Goal: Find specific page/section: Find specific page/section

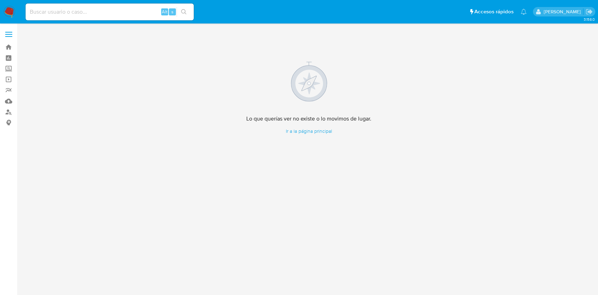
click at [18, 14] on nav "Pausado Ver notificaciones Alt s Accesos rápidos Presiona las siguientes teclas…" at bounding box center [299, 11] width 598 height 23
click at [7, 13] on img at bounding box center [10, 12] width 12 height 12
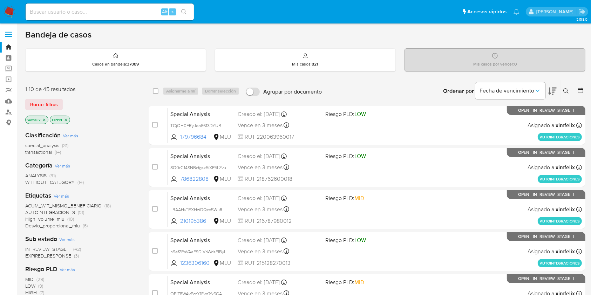
click at [59, 258] on span "EXPIRED_RESPONSE" at bounding box center [48, 255] width 46 height 7
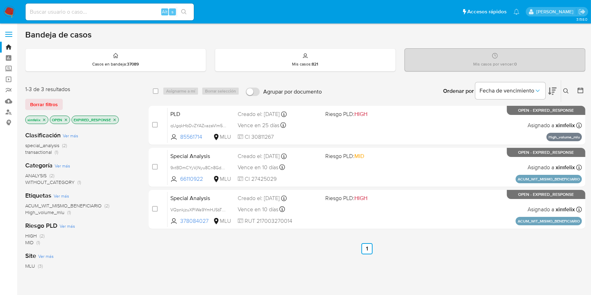
click at [248, 279] on div "select-all-cases-checkbox Asignarme a mí Borrar selección Agrupar por documento…" at bounding box center [367, 238] width 437 height 317
click at [62, 95] on div "1-3 de 3 resultados Borrar filtros ximfelix OPEN EXPIRED_RESPONSE" at bounding box center [81, 105] width 112 height 40
click at [11, 71] on label "Screening" at bounding box center [41, 68] width 83 height 11
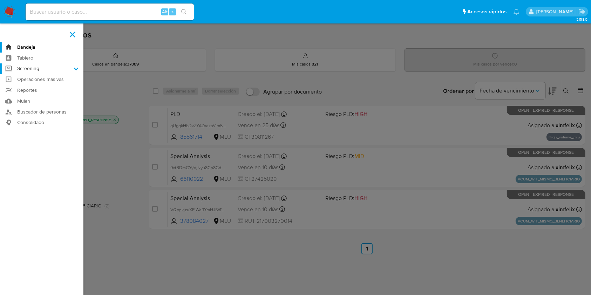
click at [0, 0] on input "Screening" at bounding box center [0, 0] width 0 height 0
click at [513, 246] on label at bounding box center [295, 147] width 591 height 295
click at [0, 0] on input "checkbox" at bounding box center [0, 0] width 0 height 0
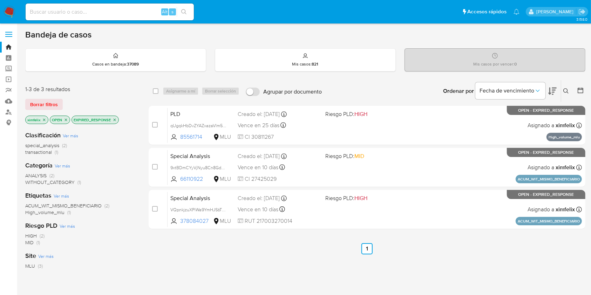
click at [408, 247] on ul "Anterior 1 Siguiente" at bounding box center [367, 248] width 437 height 11
click at [134, 82] on div "1-3 de 3 resultados Borrar filtros ximfelix OPEN EXPIRED_RESPONSE Clasificación…" at bounding box center [81, 238] width 112 height 317
click at [400, 275] on div "select-all-cases-checkbox Asignarme a mí Borrar selección Agrupar por documento…" at bounding box center [367, 238] width 437 height 317
click at [7, 4] on nav "Pausado Ver notificaciones Alt s Accesos rápidos Presiona las siguientes teclas…" at bounding box center [295, 11] width 591 height 23
click at [8, 13] on img at bounding box center [10, 12] width 12 height 12
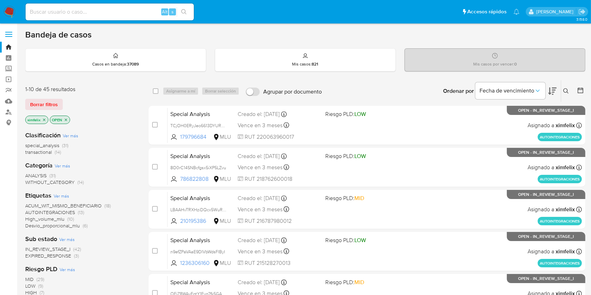
click at [64, 254] on span "EXPIRED_RESPONSE" at bounding box center [48, 255] width 46 height 7
